Goal: Navigation & Orientation: Find specific page/section

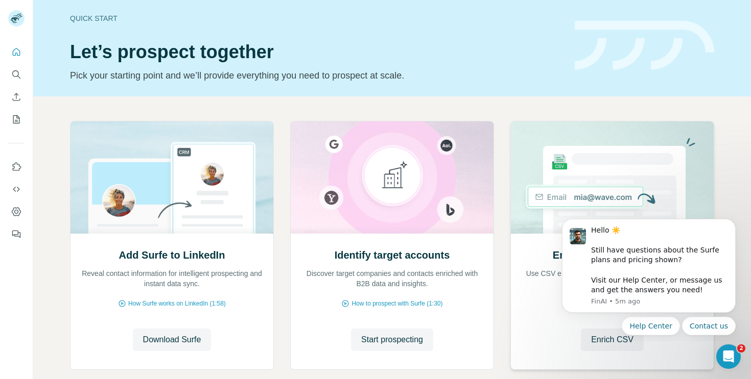
scroll to position [62, 0]
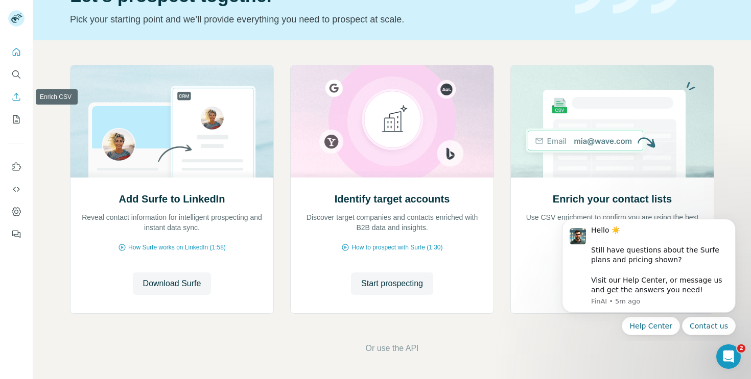
click at [12, 104] on button "Enrich CSV" at bounding box center [16, 97] width 16 height 18
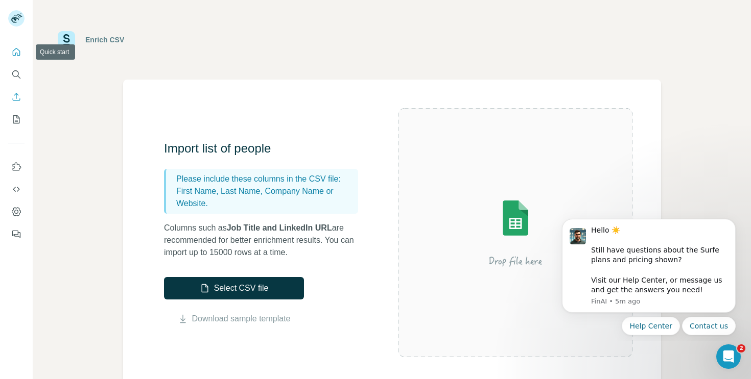
click at [15, 54] on icon "Quick start" at bounding box center [17, 52] width 8 height 8
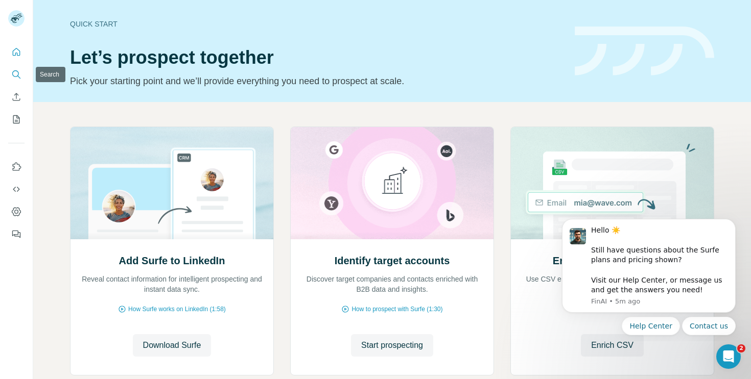
click at [17, 71] on icon "Search" at bounding box center [15, 73] width 7 height 7
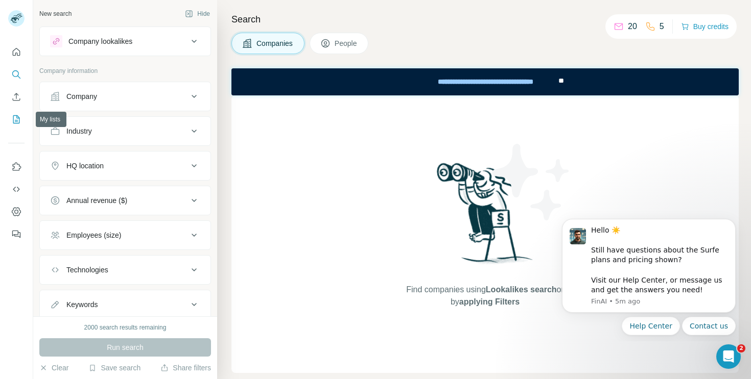
click at [14, 119] on icon "My lists" at bounding box center [16, 119] width 10 height 10
